Goal: Task Accomplishment & Management: Use online tool/utility

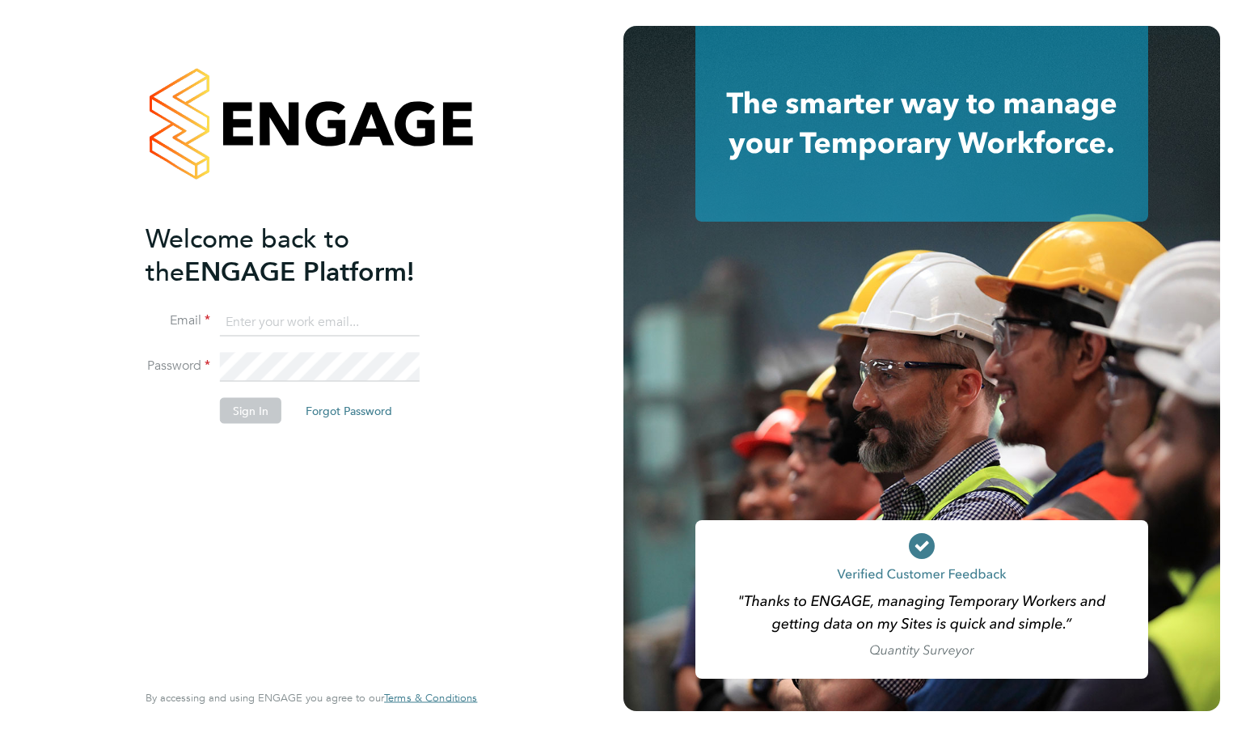
click at [260, 318] on input at bounding box center [320, 321] width 200 height 29
type input "[PERSON_NAME][EMAIL_ADDRESS][DOMAIN_NAME]"
click at [257, 416] on button "Sign In" at bounding box center [250, 410] width 61 height 26
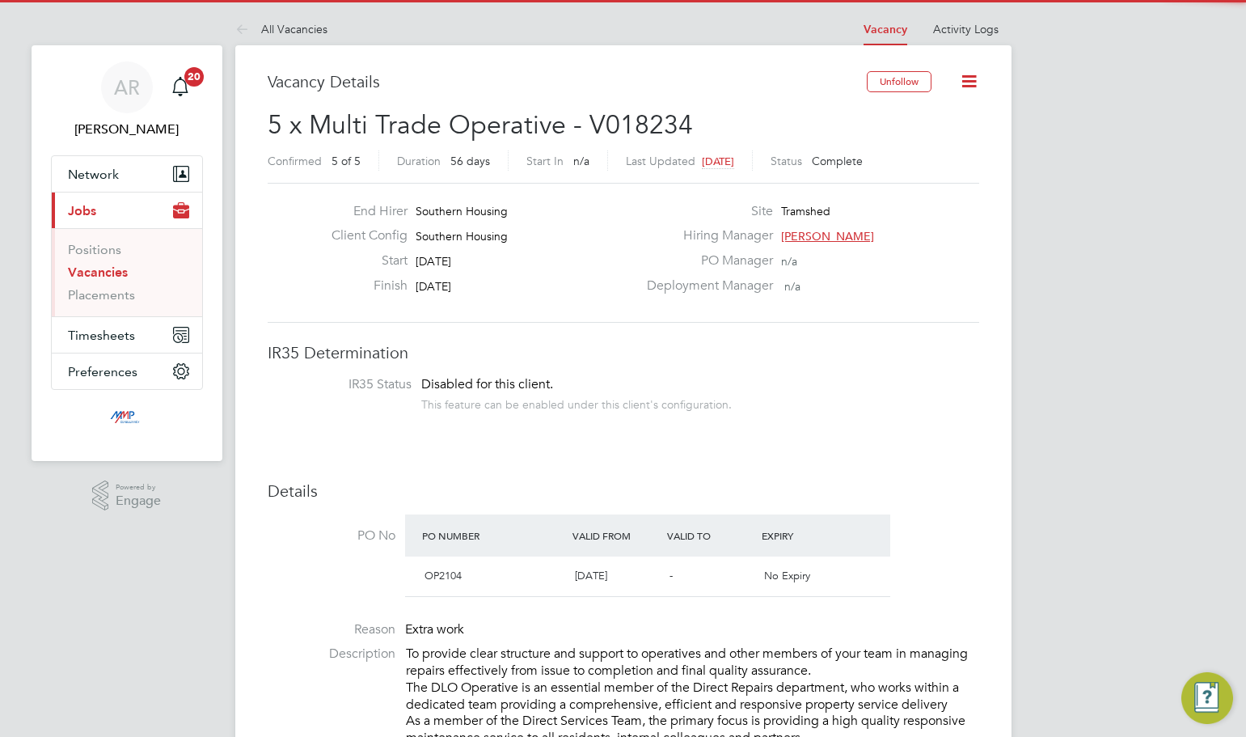
click at [96, 270] on link "Vacancies" at bounding box center [98, 271] width 60 height 15
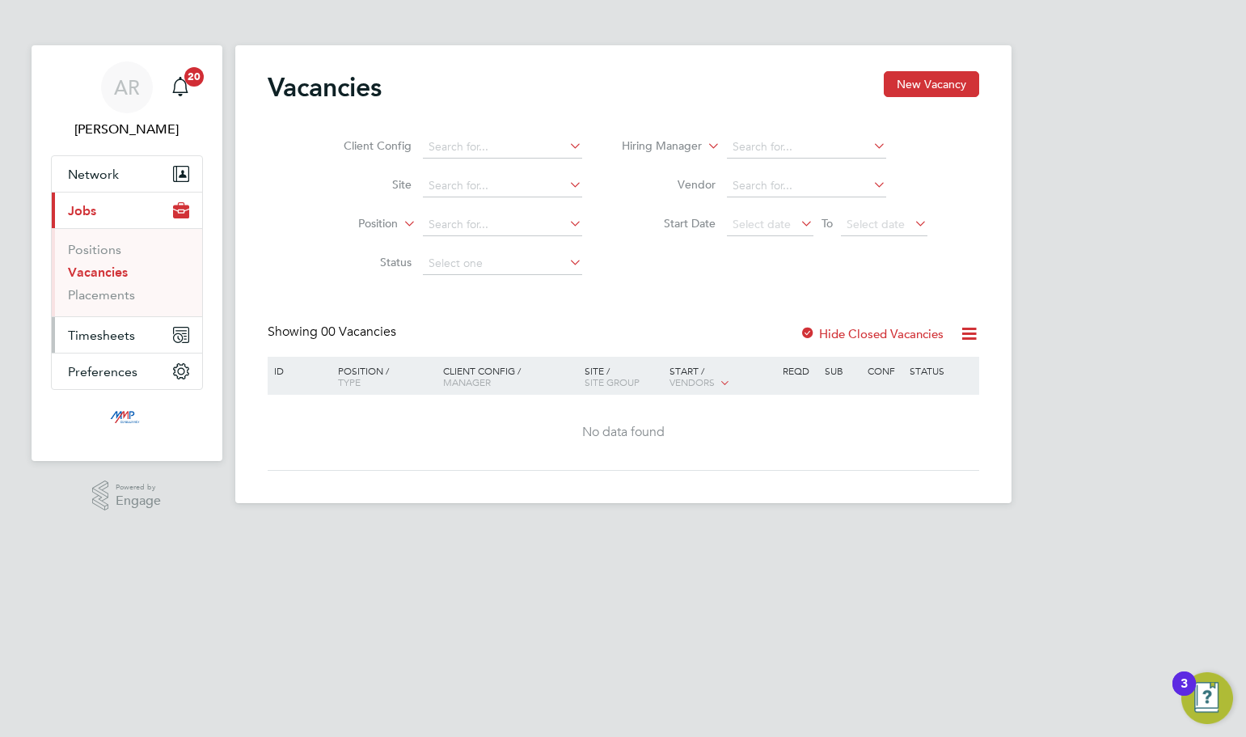
click at [93, 338] on span "Timesheets" at bounding box center [101, 334] width 67 height 15
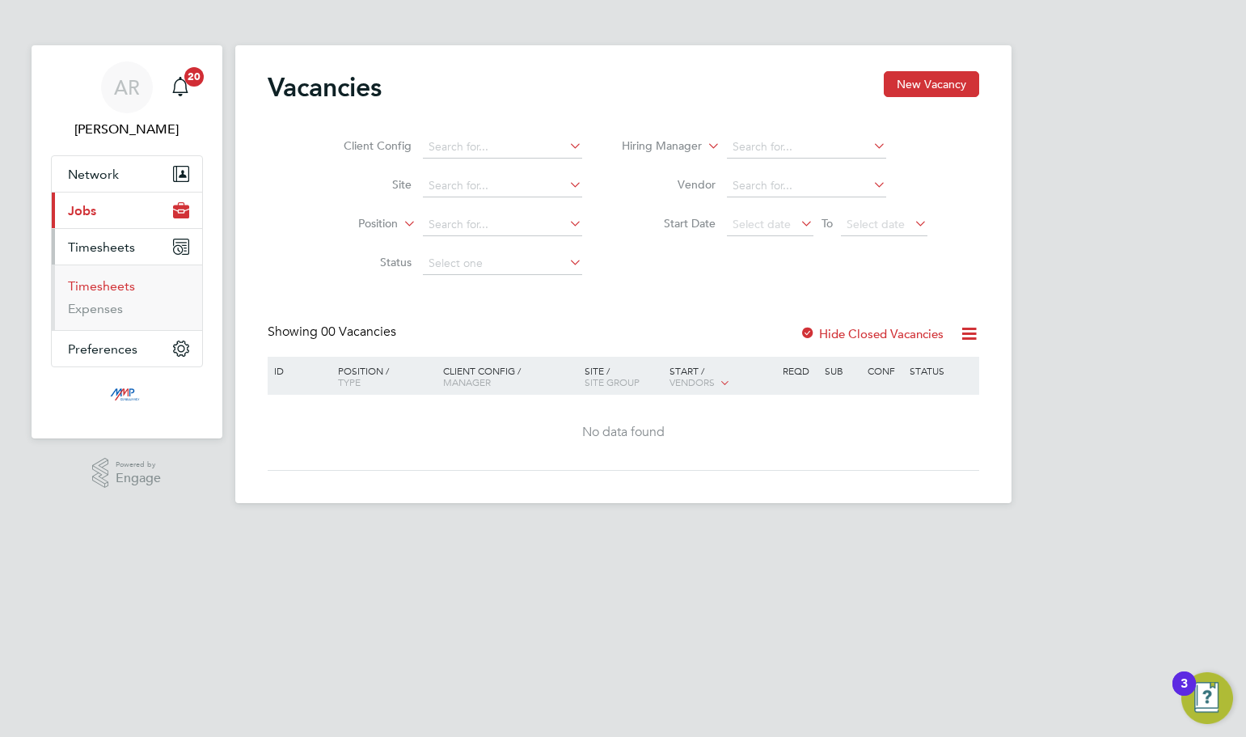
click at [112, 287] on link "Timesheets" at bounding box center [101, 285] width 67 height 15
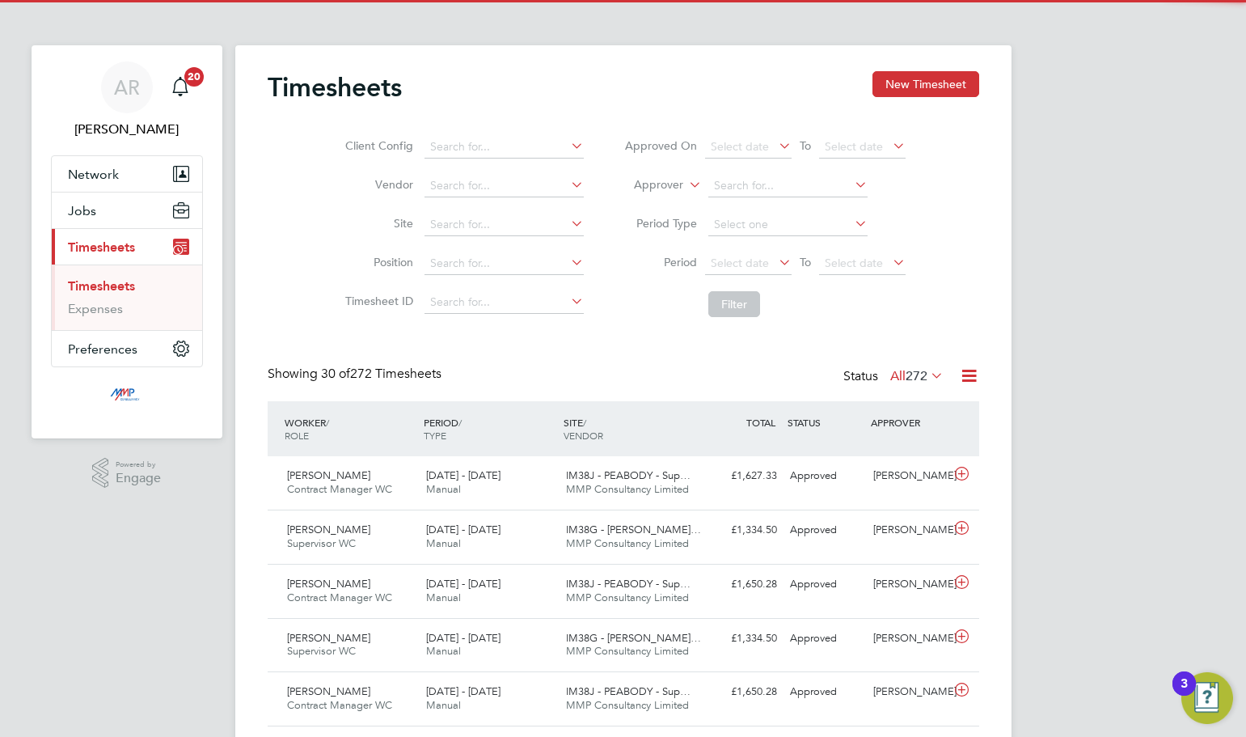
scroll to position [8, 8]
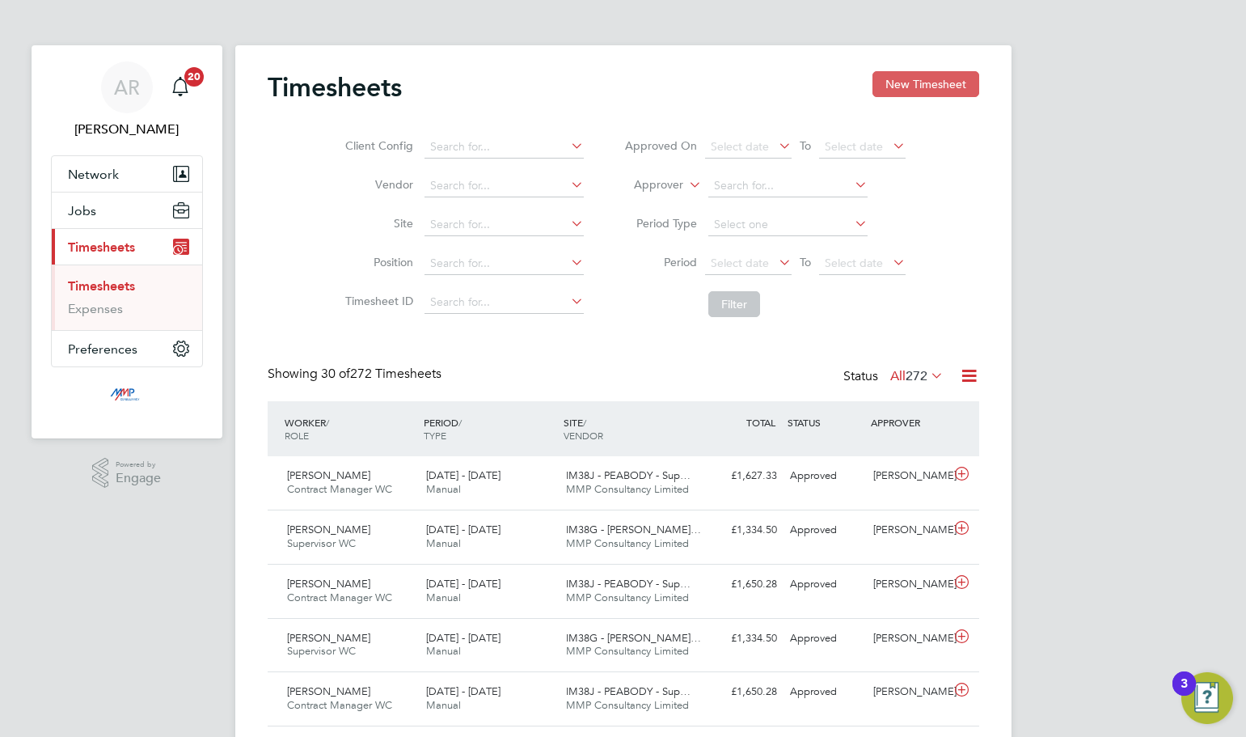
click at [934, 79] on button "New Timesheet" at bounding box center [925, 84] width 107 height 26
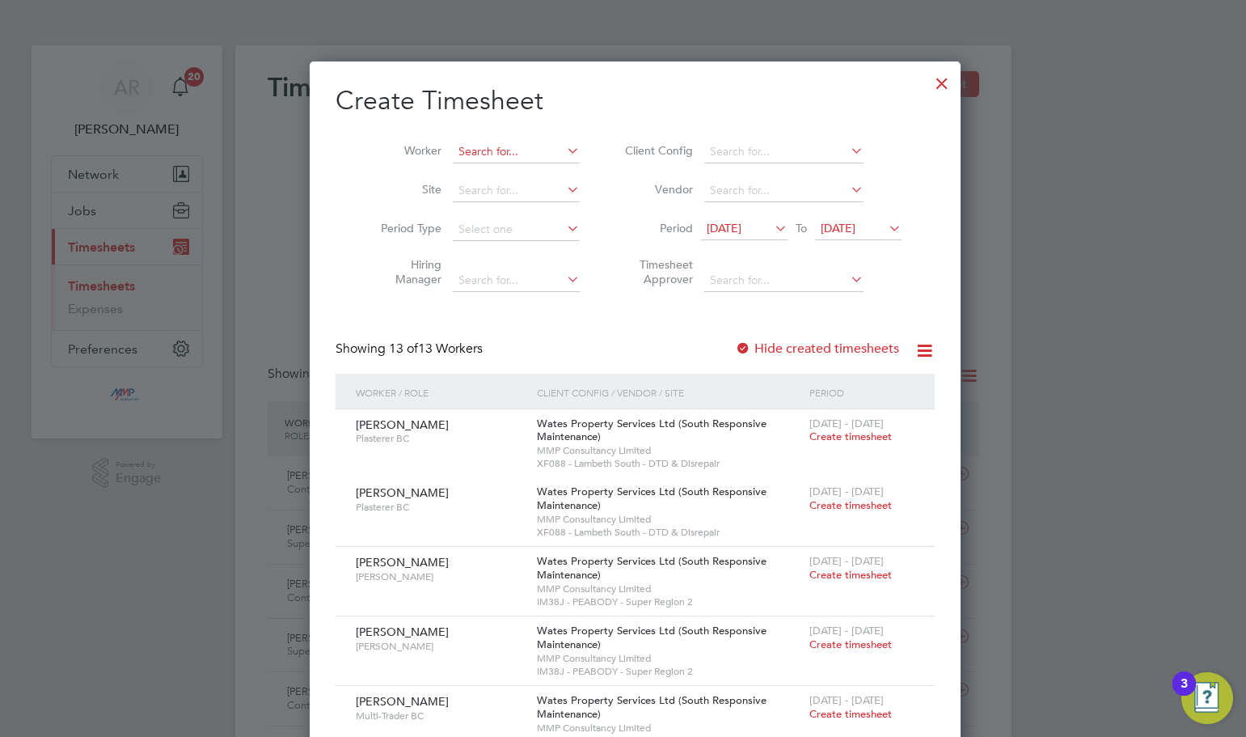
click at [488, 150] on input at bounding box center [516, 152] width 127 height 23
click at [504, 213] on li "Matt h ew Harris" at bounding box center [550, 217] width 222 height 22
type input "Matthew Harris"
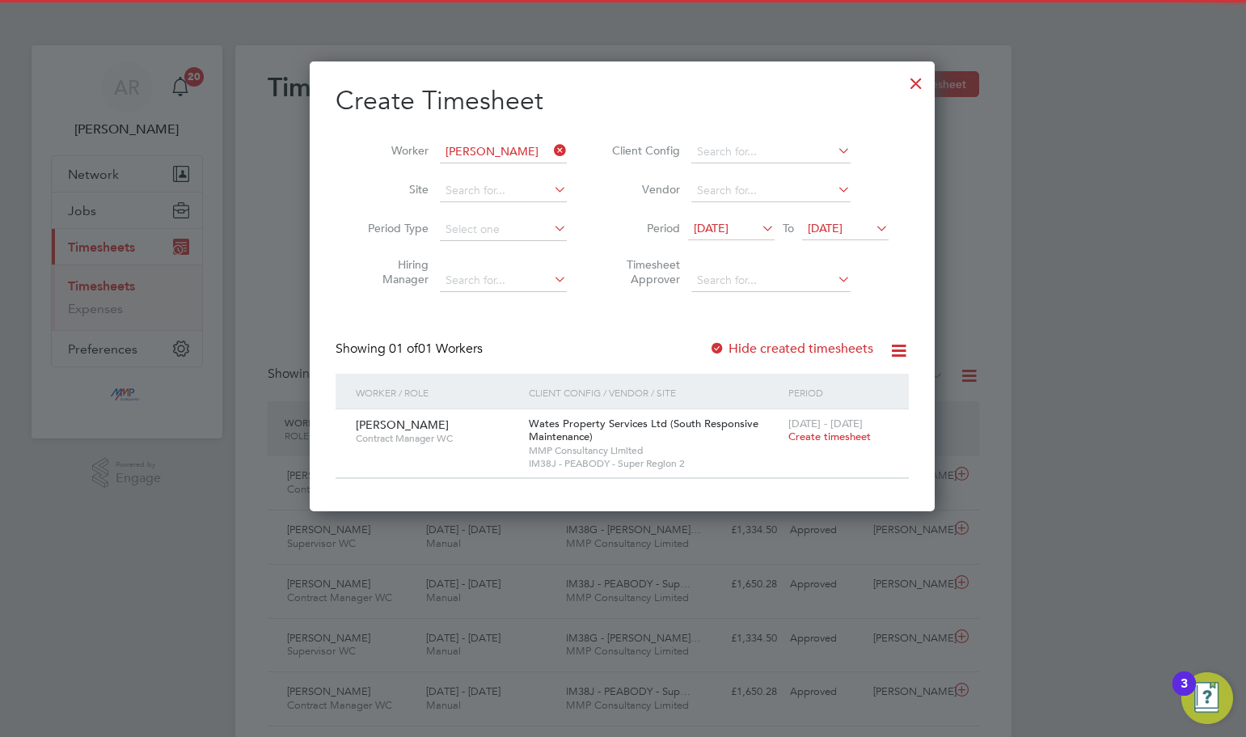
click at [846, 219] on span "22 Sep 2025" at bounding box center [845, 229] width 87 height 22
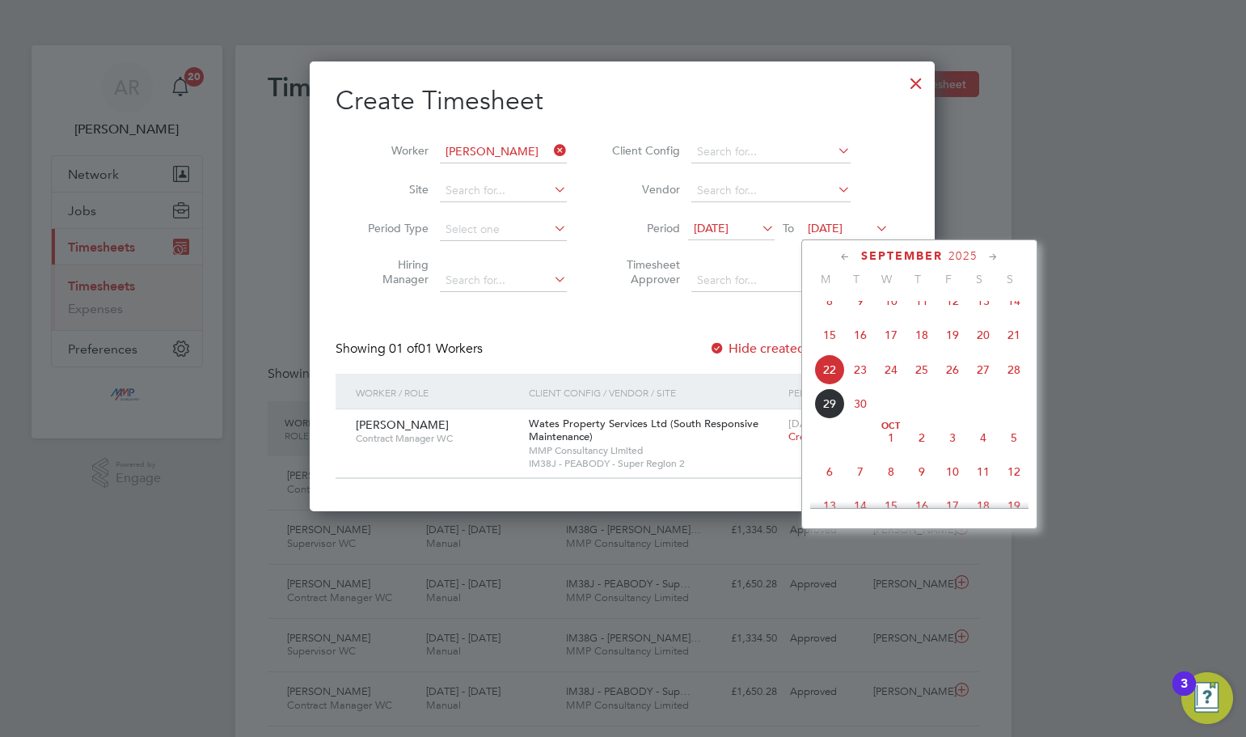
click at [859, 419] on span "30" at bounding box center [860, 403] width 31 height 31
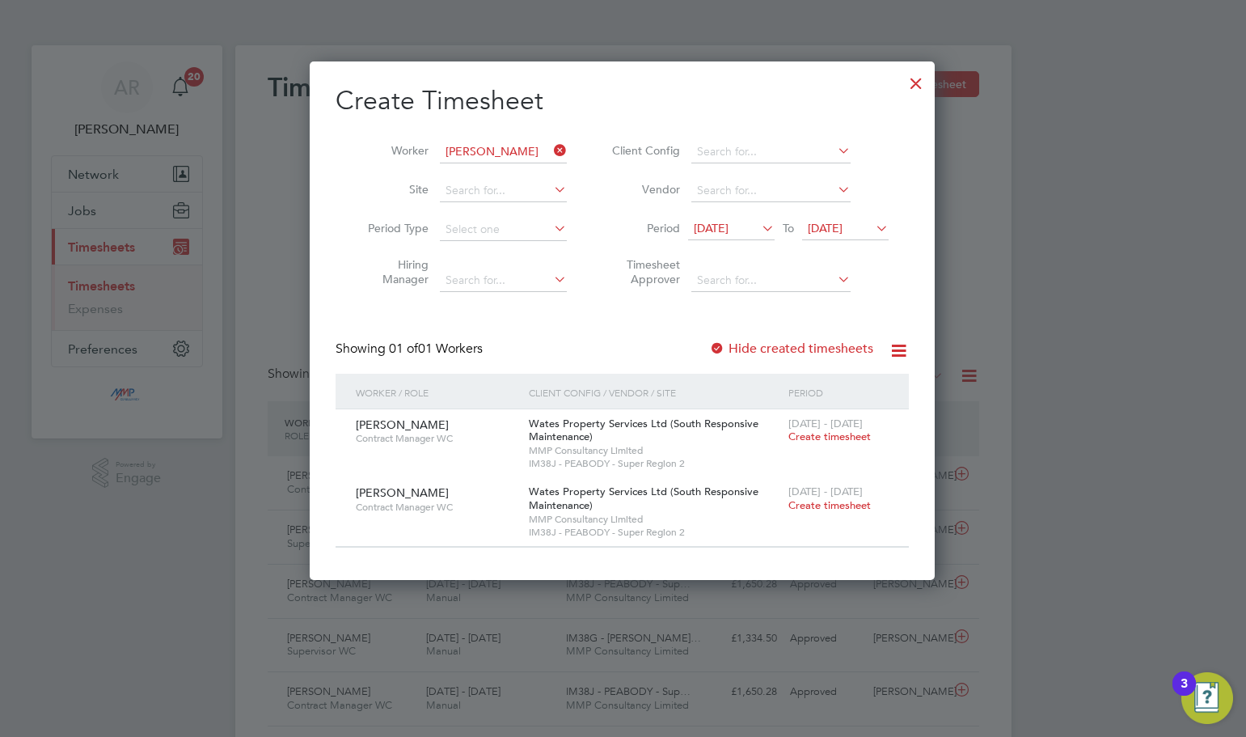
click at [728, 229] on span "15 Sep 2025" at bounding box center [711, 228] width 35 height 15
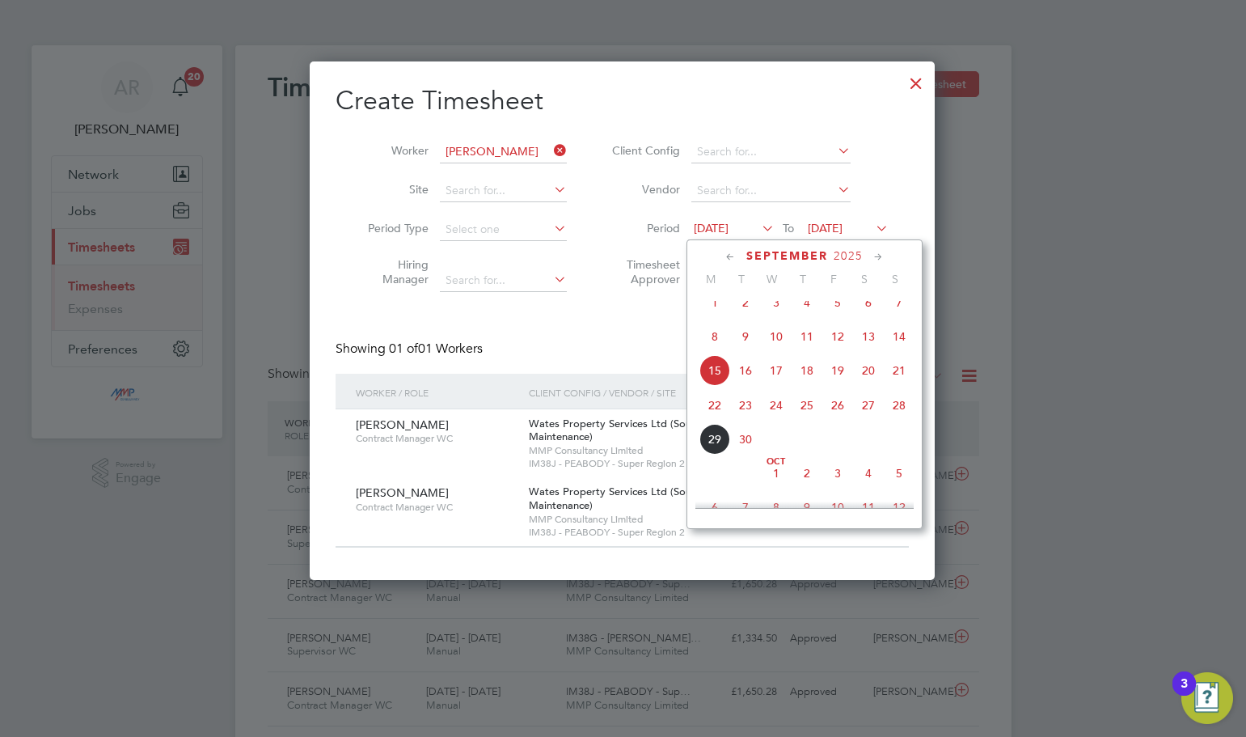
drag, startPoint x: 714, startPoint y: 386, endPoint x: 715, endPoint y: 425, distance: 38.8
click at [715, 425] on div "Sep 1 2 3 4 5 6 7 8 9 10 11 12 13 14 15 16 17 18 19 20 21 22 23 24 25 26 27 28 …" at bounding box center [814, 372] width 238 height 171
click at [715, 420] on span "22" at bounding box center [714, 405] width 31 height 31
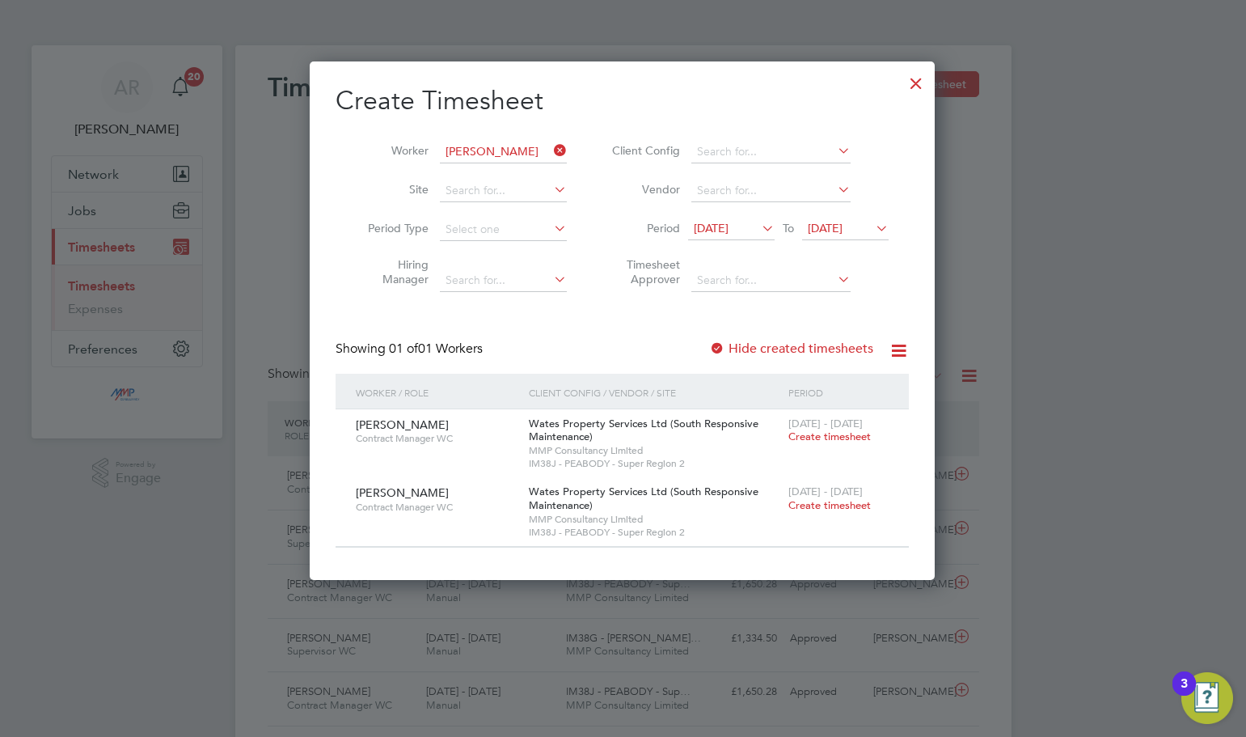
drag, startPoint x: 562, startPoint y: 146, endPoint x: 542, endPoint y: 148, distance: 19.5
click at [551, 146] on icon at bounding box center [551, 150] width 0 height 23
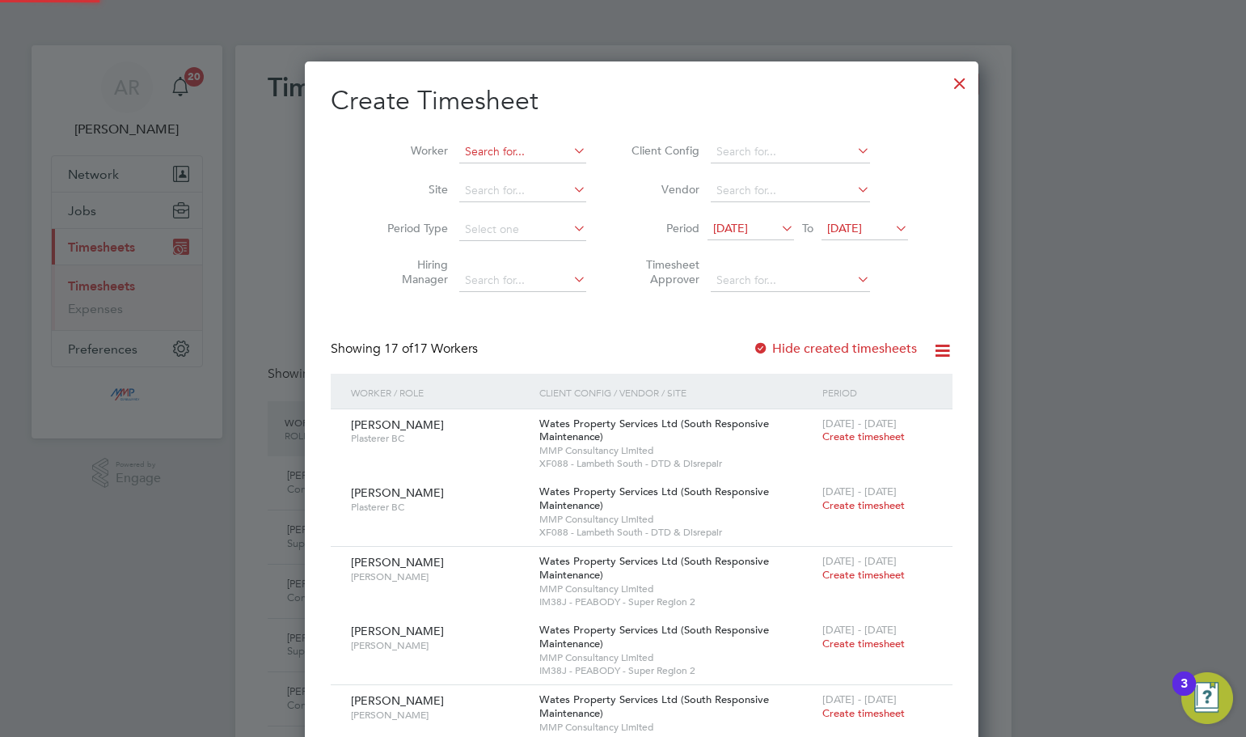
click at [535, 148] on input at bounding box center [522, 152] width 127 height 23
click at [505, 164] on li "Samuel Dav is" at bounding box center [508, 174] width 138 height 22
type input "Samuel Davis"
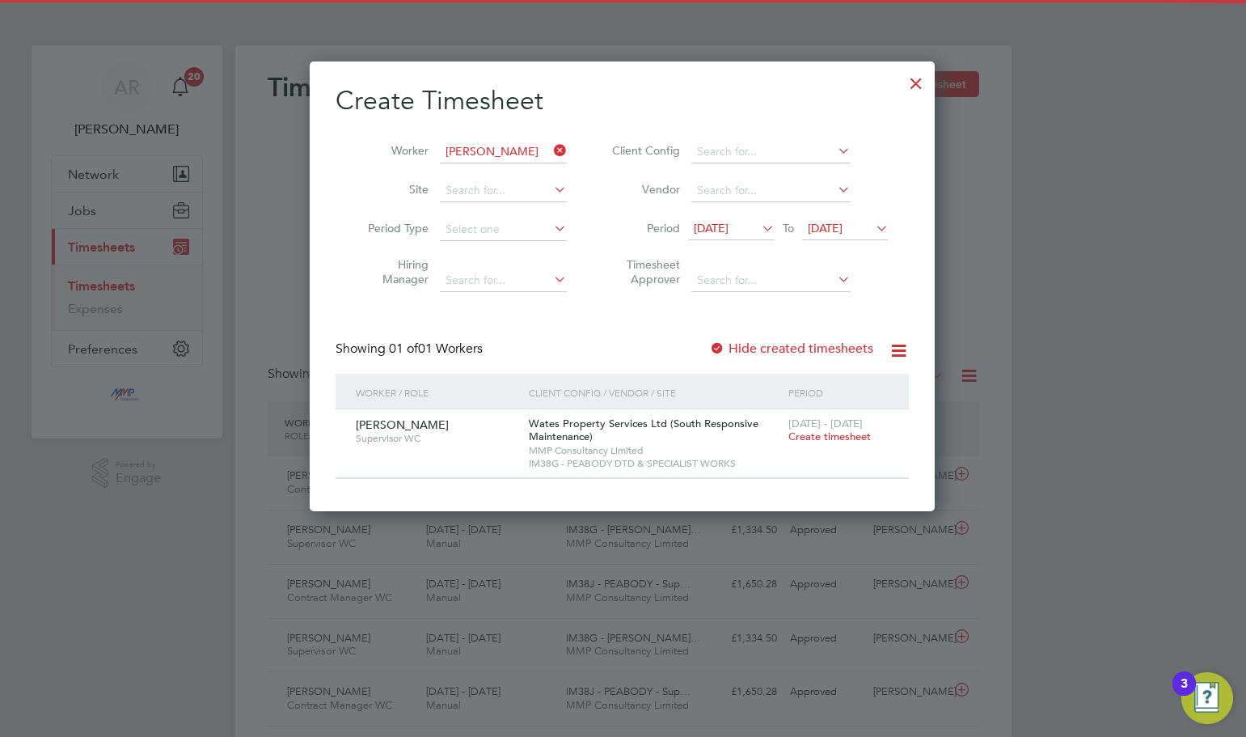
click at [728, 356] on div "Hide created timesheets" at bounding box center [792, 348] width 167 height 17
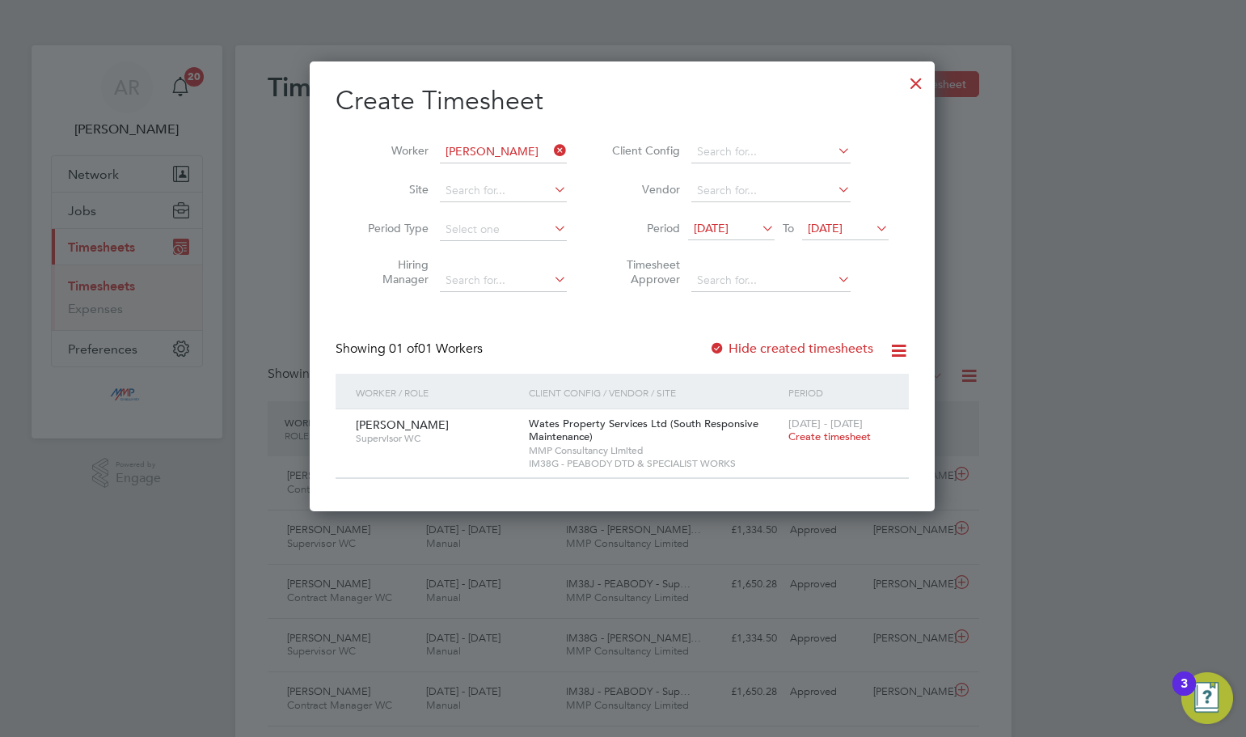
click at [728, 349] on label "Hide created timesheets" at bounding box center [791, 348] width 164 height 16
click at [728, 227] on span "22 Sep 2025" at bounding box center [711, 228] width 35 height 15
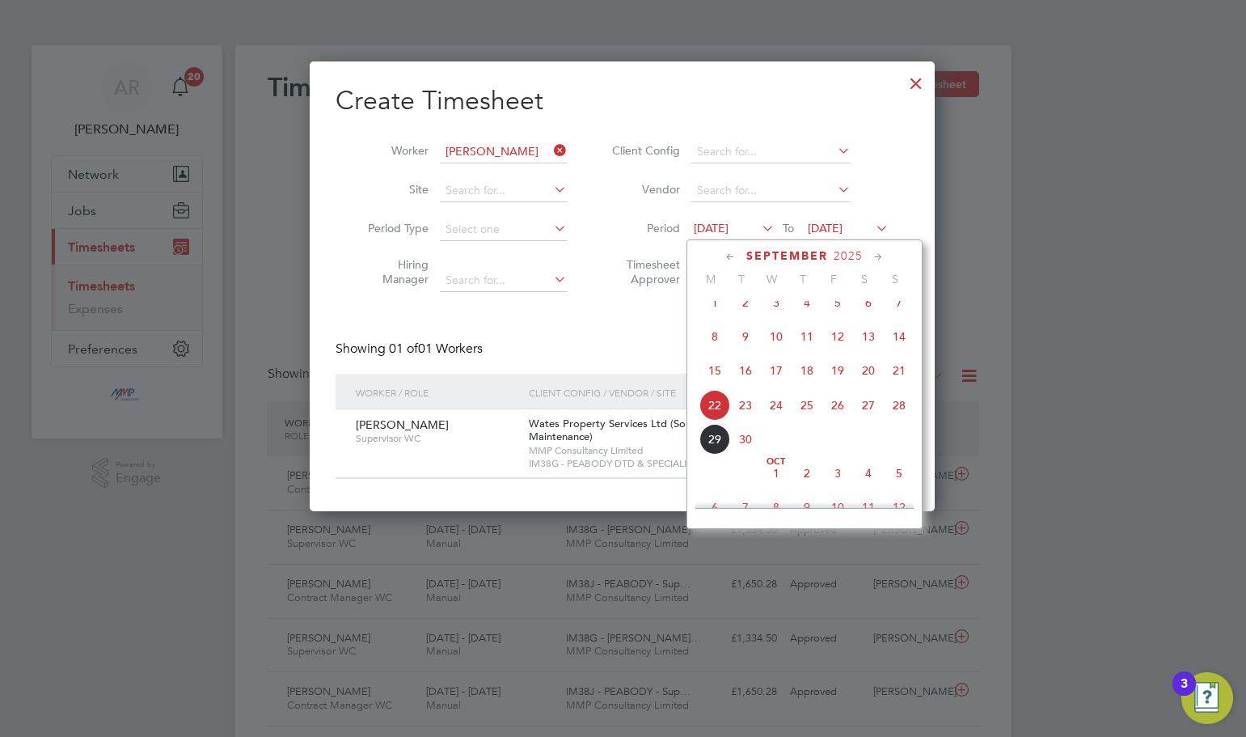
scroll to position [595, 0]
click at [718, 346] on span "15" at bounding box center [714, 334] width 31 height 31
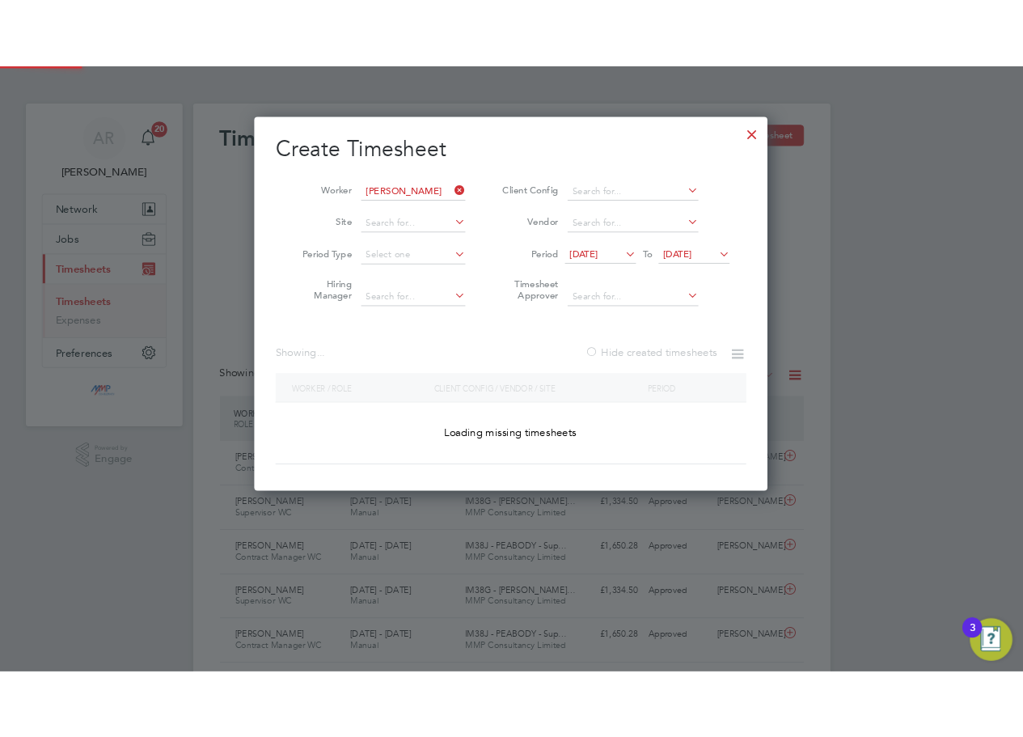
scroll to position [588, 626]
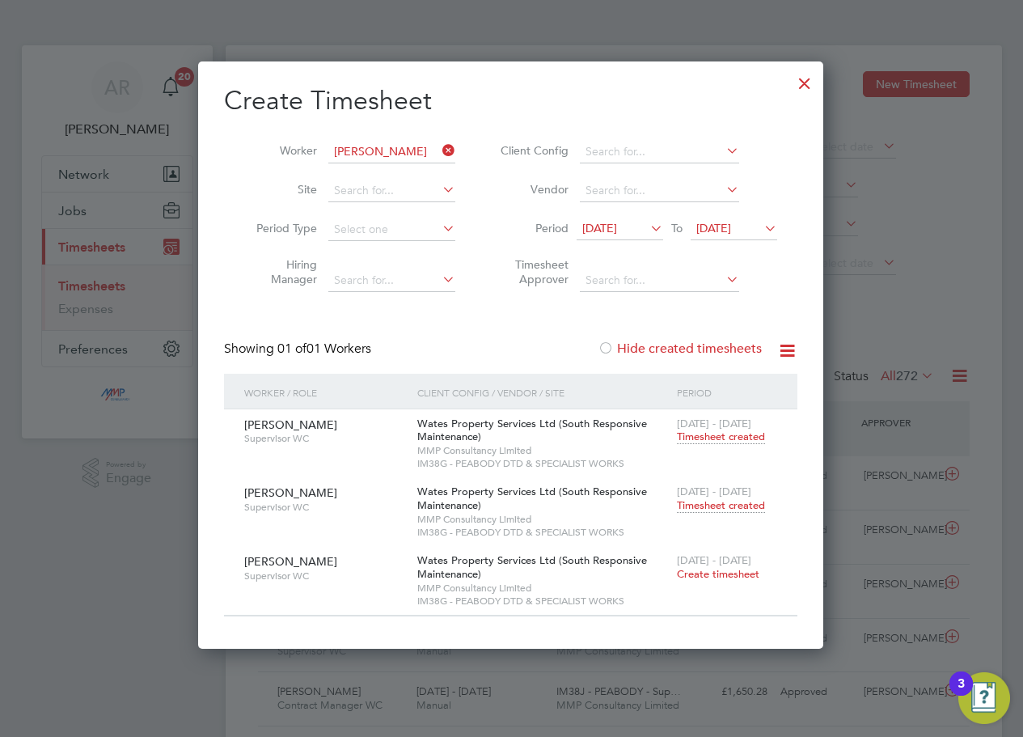
click at [699, 505] on span "Timesheet created" at bounding box center [721, 505] width 88 height 15
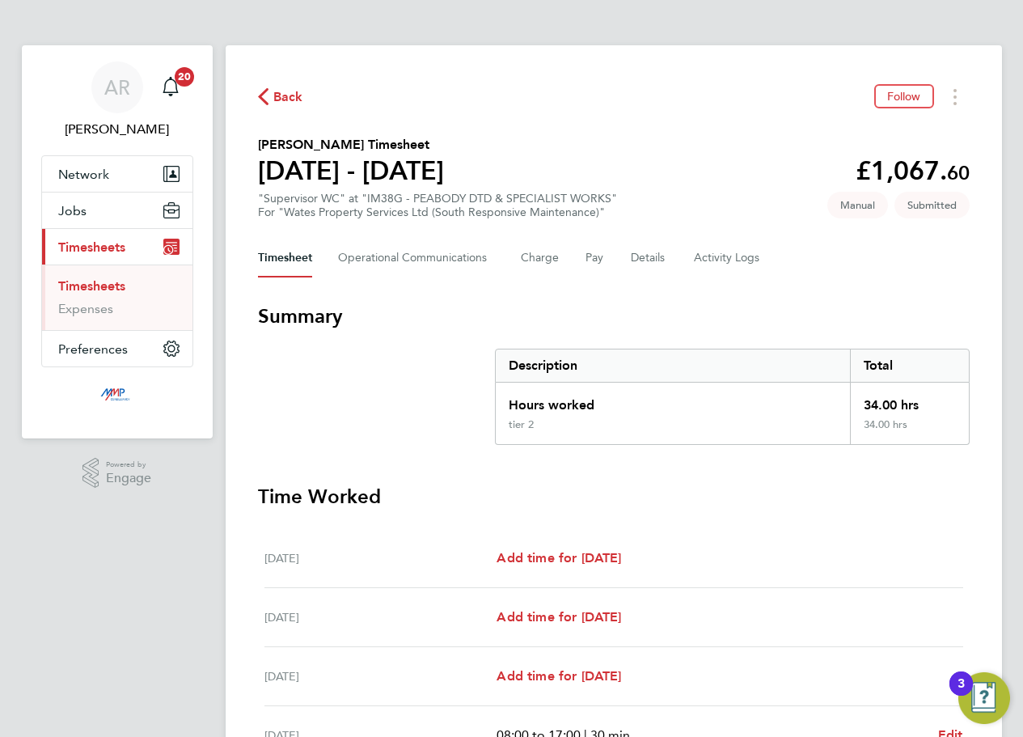
click at [282, 96] on span "Back" at bounding box center [288, 96] width 30 height 19
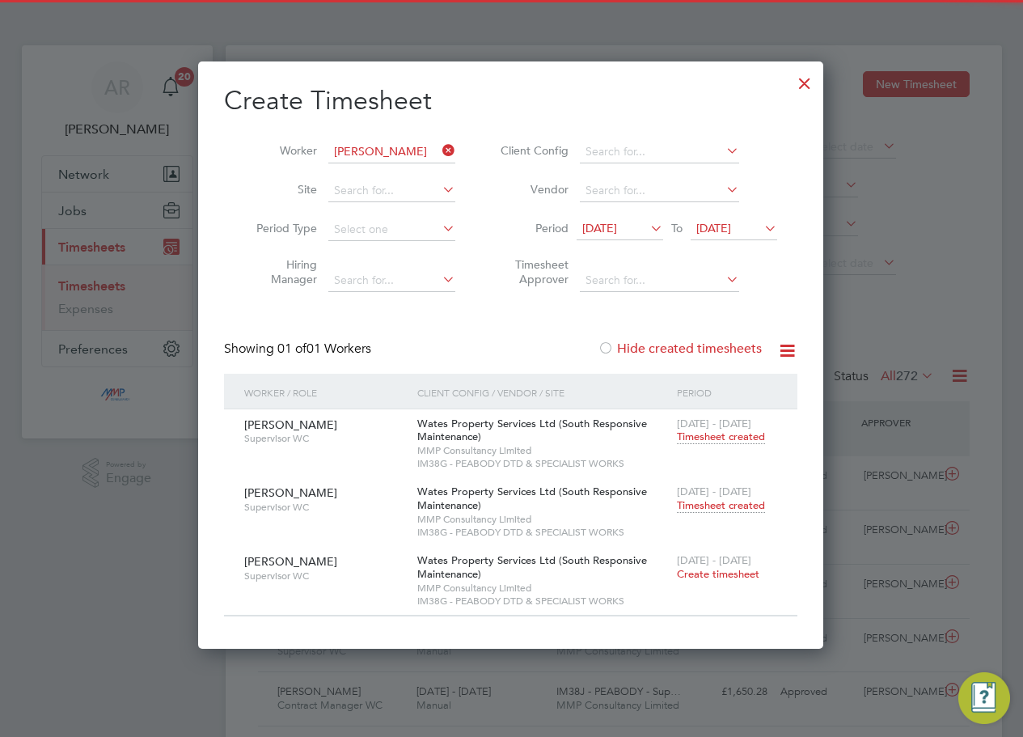
scroll to position [41, 141]
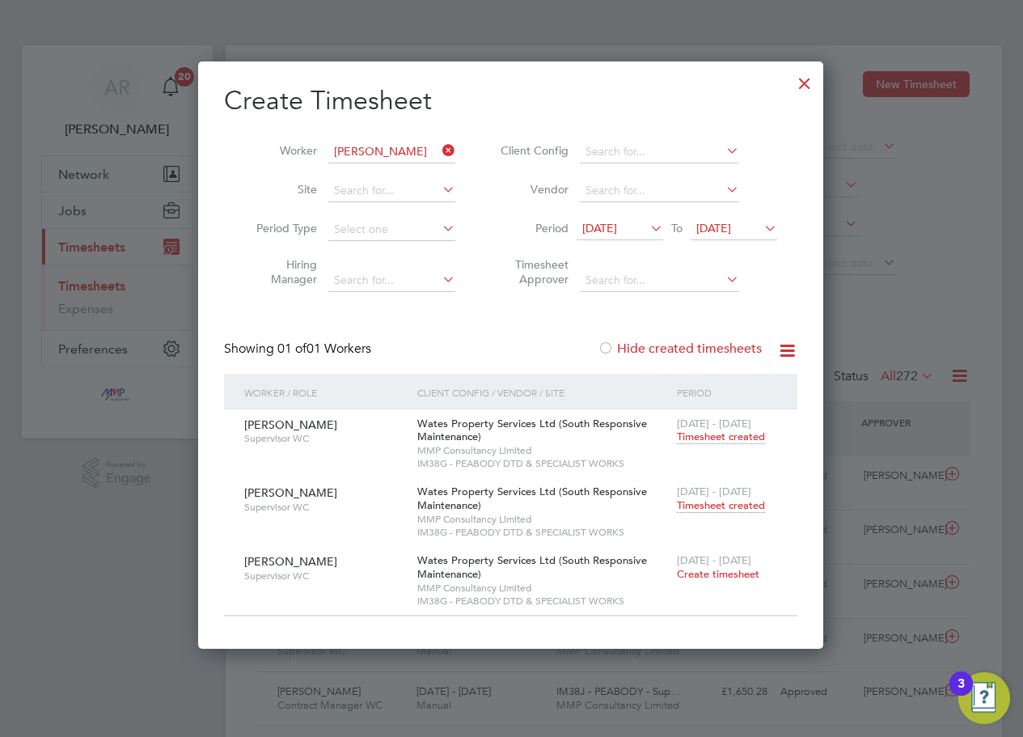
click at [731, 431] on span "Timesheet created" at bounding box center [721, 436] width 88 height 15
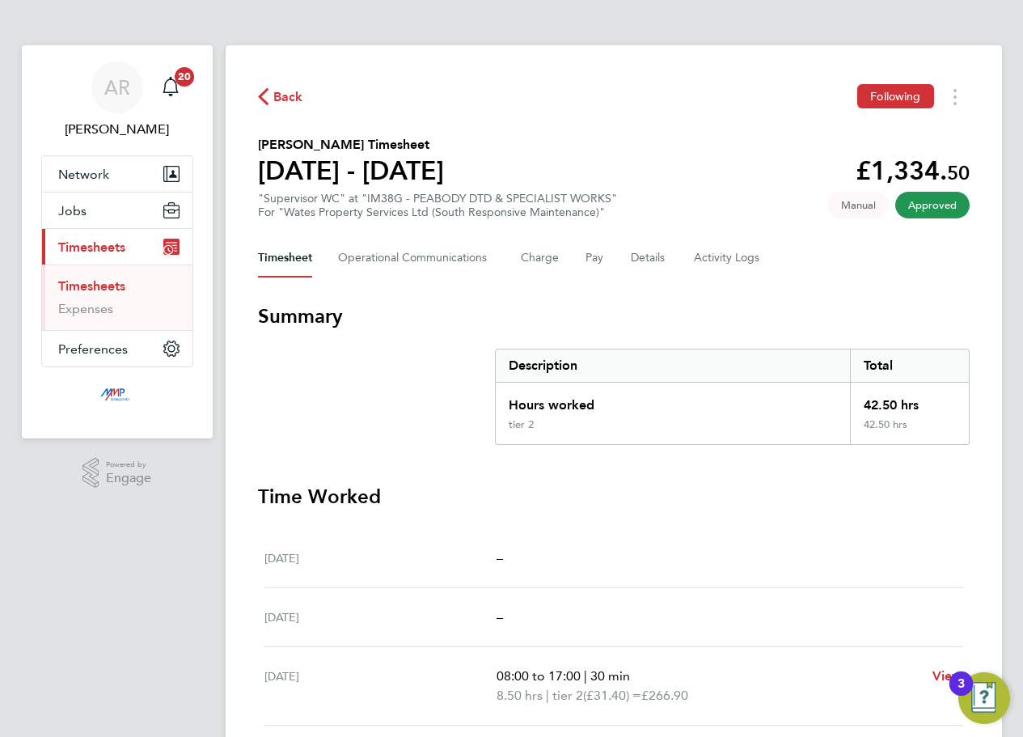
click at [273, 98] on span "Back" at bounding box center [288, 96] width 30 height 19
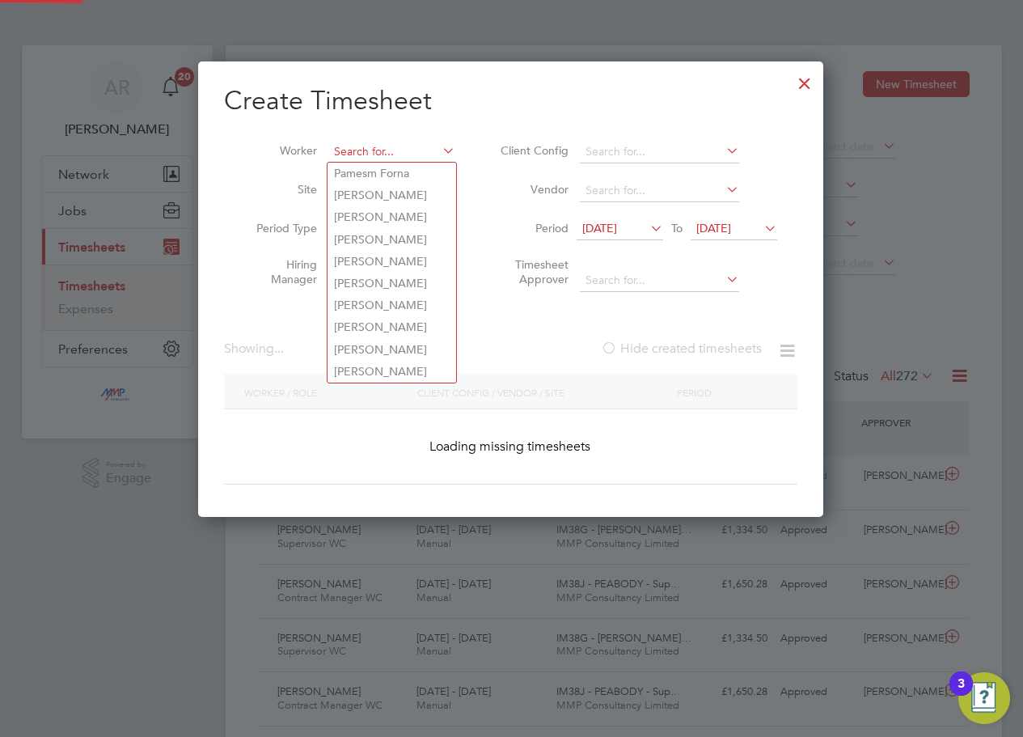
click at [411, 153] on input at bounding box center [391, 152] width 127 height 23
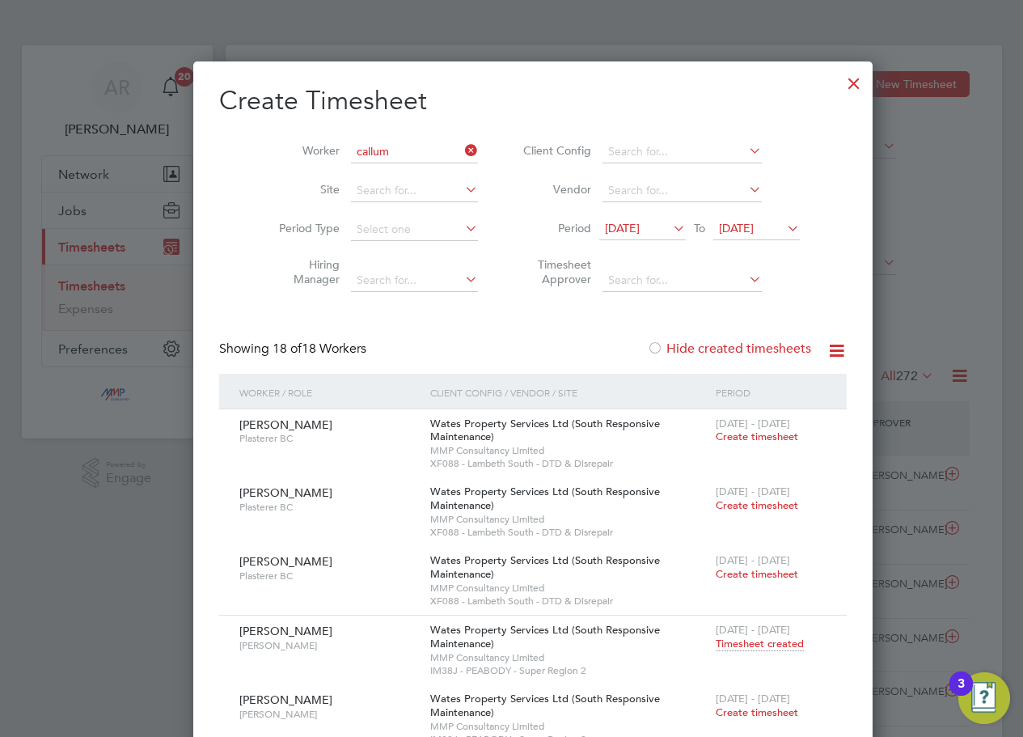
click at [381, 242] on li "Callum Rixon" at bounding box center [398, 240] width 143 height 22
type input "Callum Rixon"
